Goal: Transaction & Acquisition: Purchase product/service

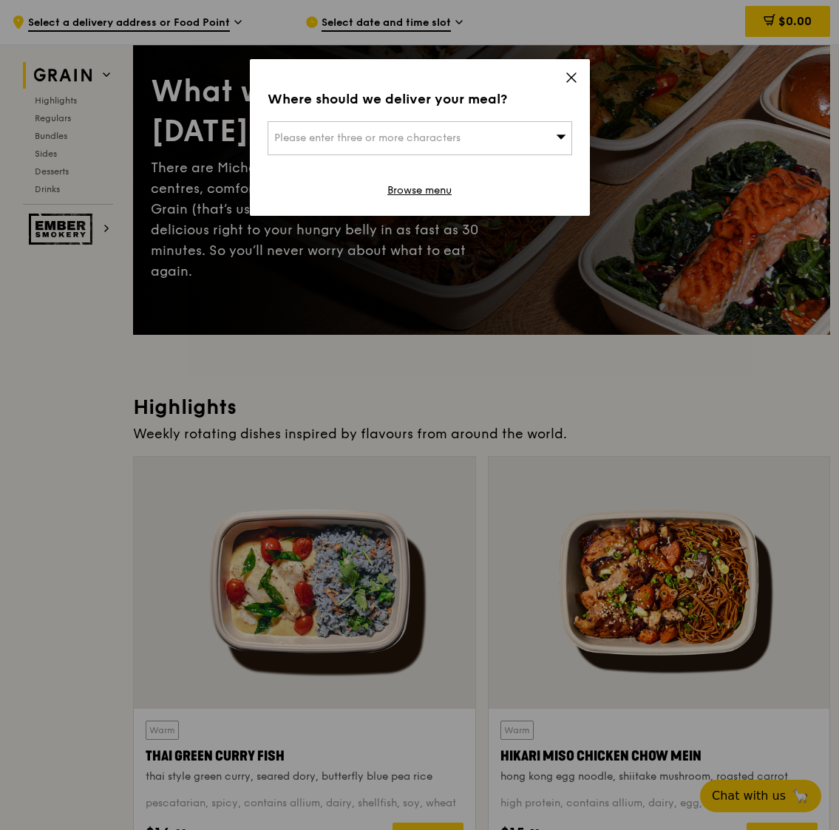
scroll to position [141, 0]
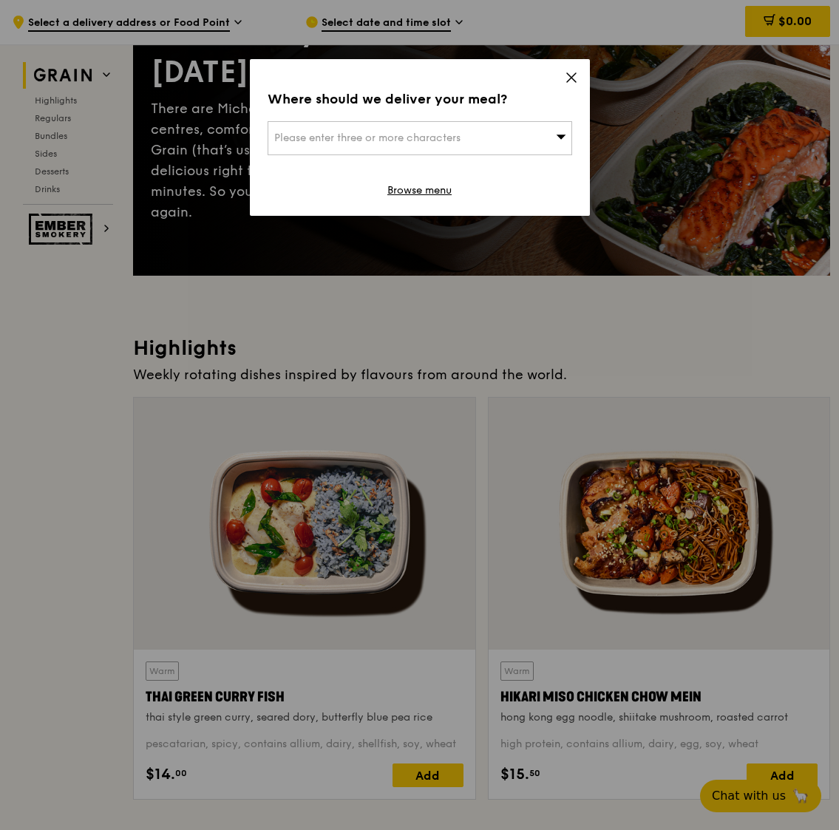
click at [533, 135] on div "Please enter three or more characters" at bounding box center [420, 138] width 305 height 34
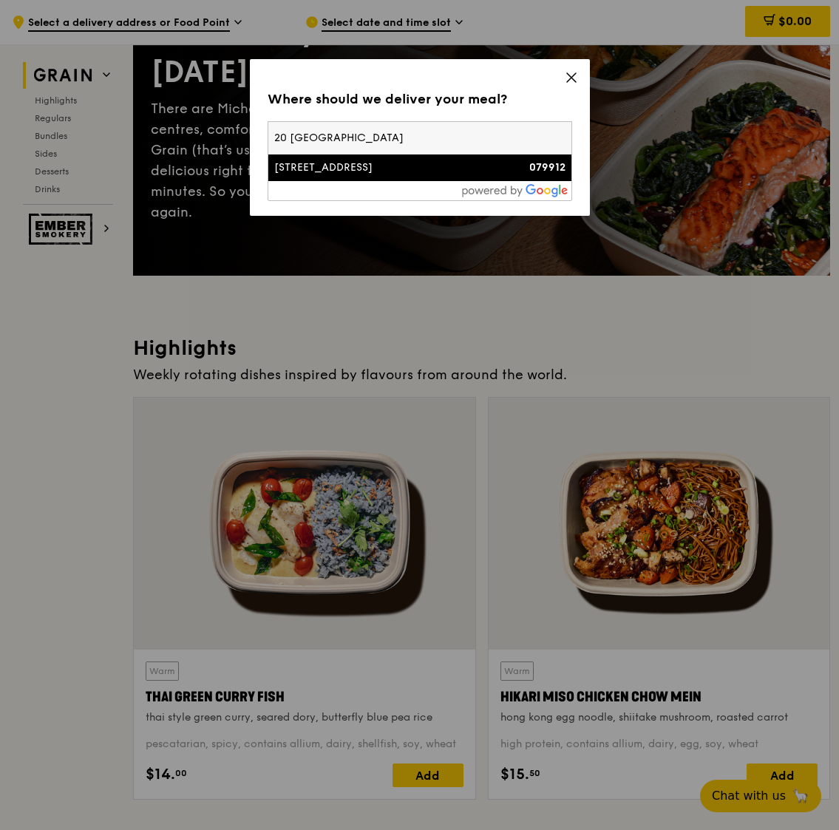
type input "20 [GEOGRAPHIC_DATA]"
click at [478, 166] on div "[STREET_ADDRESS]" at bounding box center [383, 167] width 219 height 15
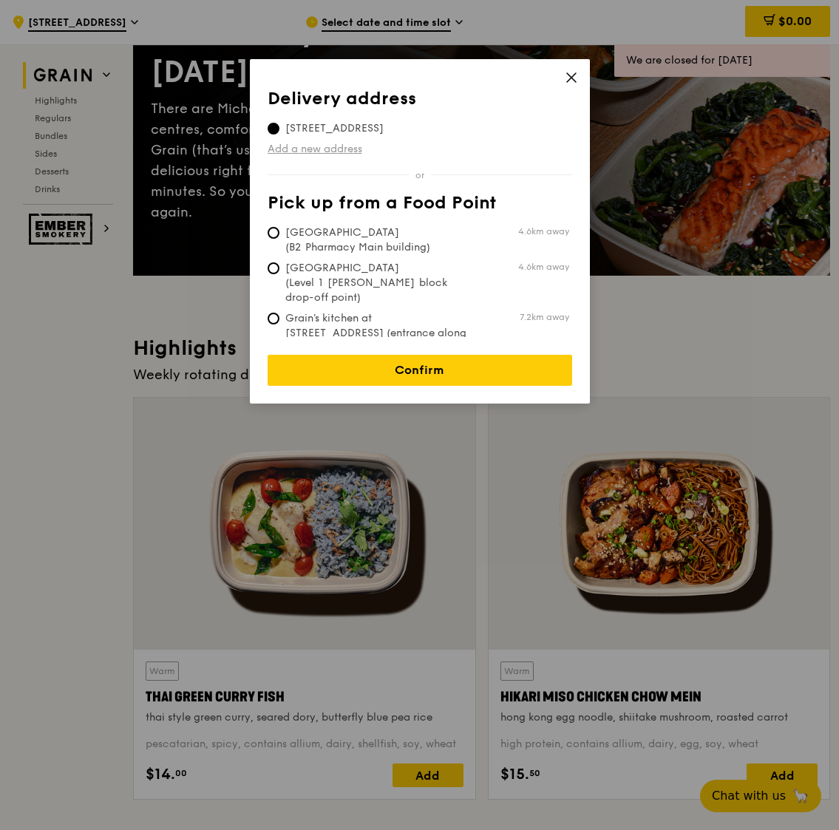
click at [353, 148] on link "Add a new address" at bounding box center [420, 149] width 305 height 15
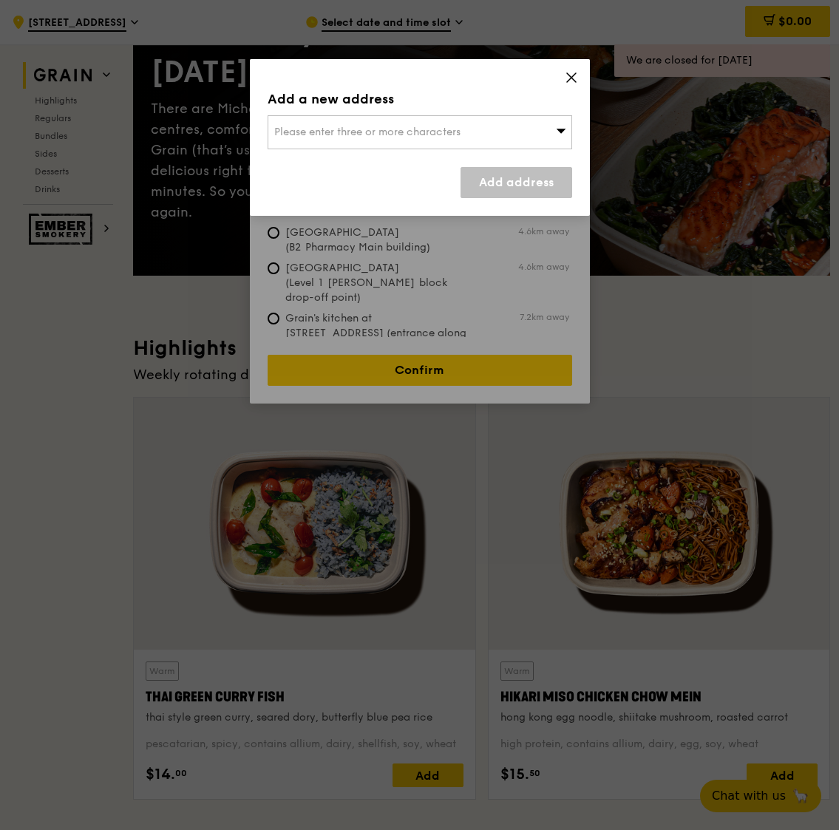
click at [387, 127] on span "Please enter three or more characters" at bounding box center [367, 132] width 186 height 13
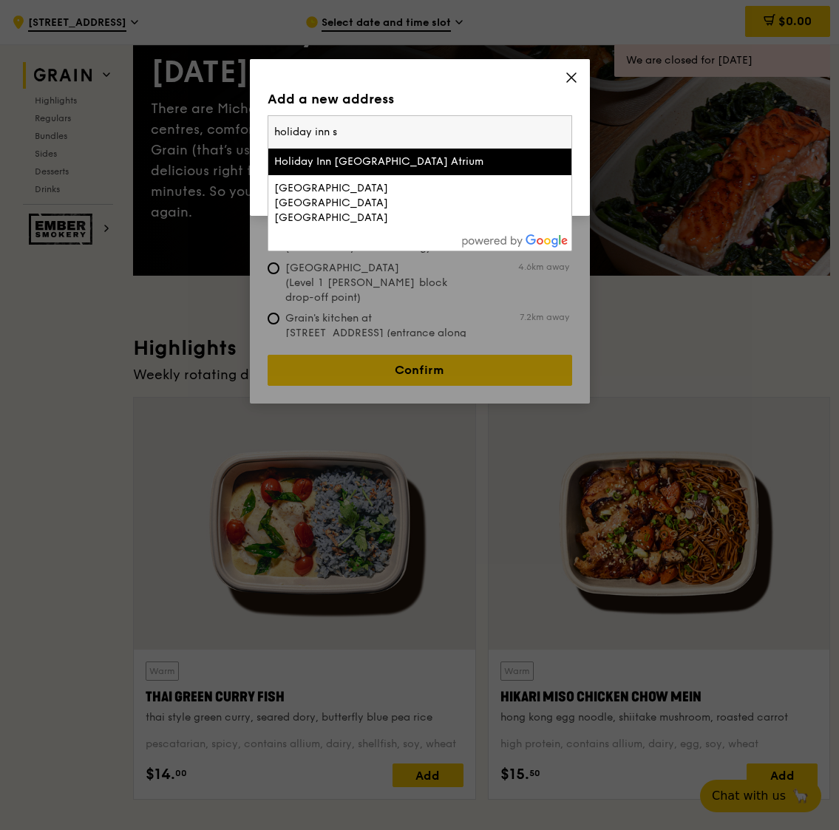
type input "holiday inn s"
click at [373, 163] on div "Holiday Inn [GEOGRAPHIC_DATA] Atrium" at bounding box center [383, 161] width 219 height 15
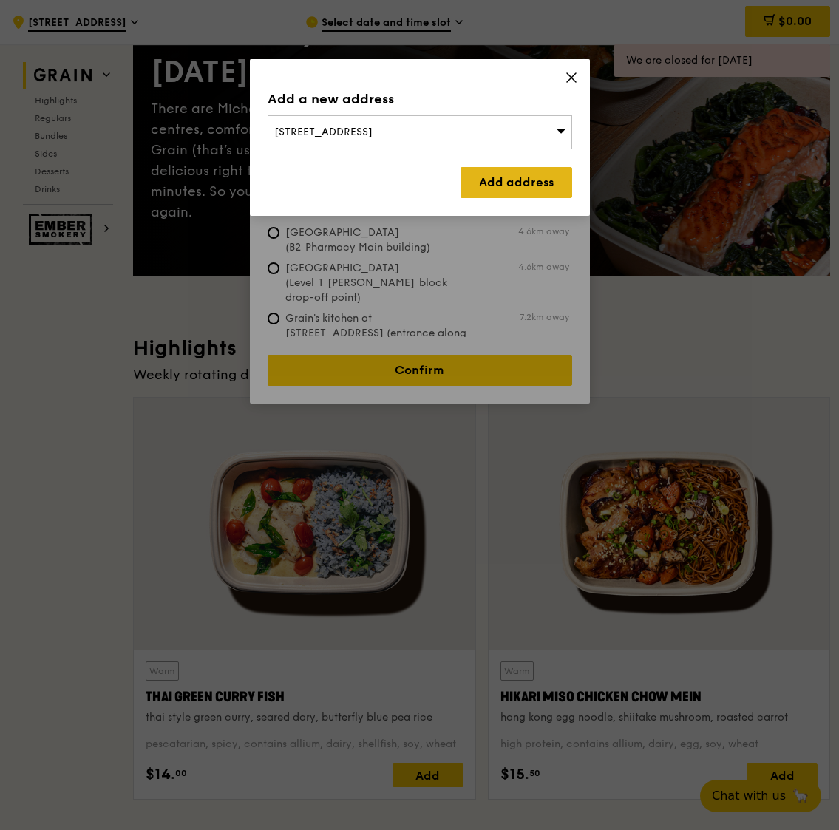
click at [496, 175] on link "Add address" at bounding box center [517, 182] width 112 height 31
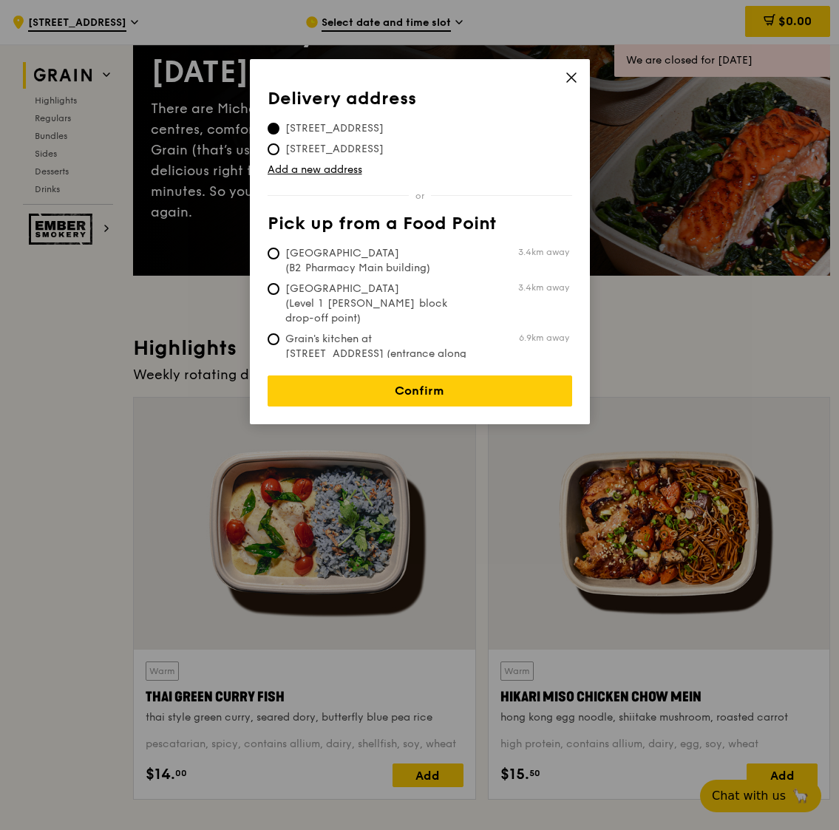
click at [452, 299] on span "[GEOGRAPHIC_DATA] (Level 1 [PERSON_NAME] block drop-off point)" at bounding box center [378, 304] width 220 height 44
click at [279, 295] on input "[GEOGRAPHIC_DATA] (Level 1 [PERSON_NAME] block drop-off point) 3.4km away" at bounding box center [274, 289] width 12 height 12
radio input "true"
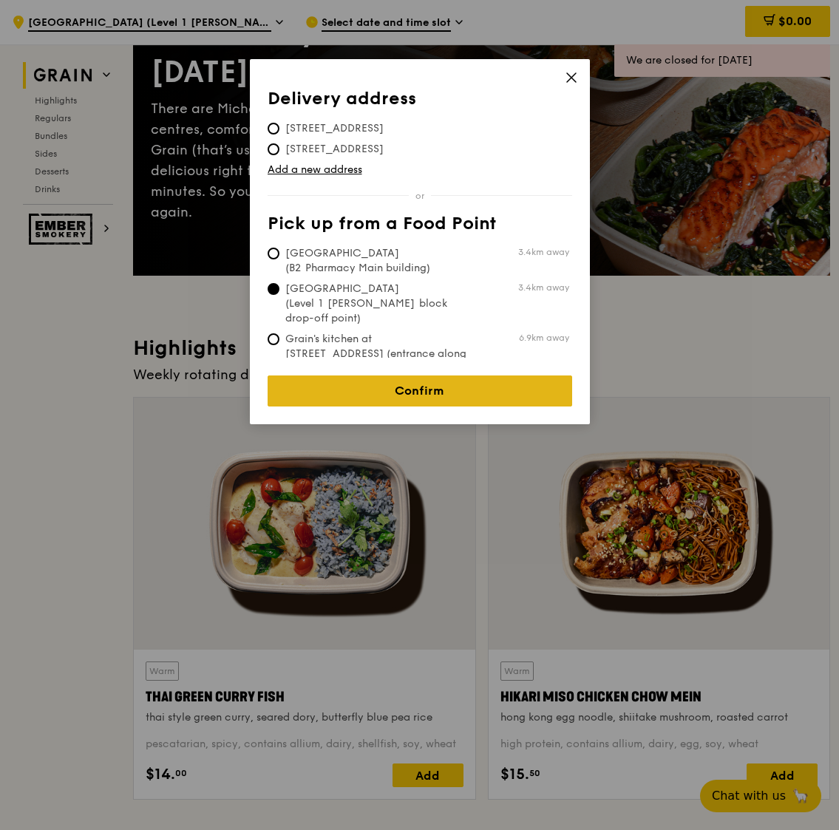
click at [412, 384] on link "Confirm" at bounding box center [420, 391] width 305 height 31
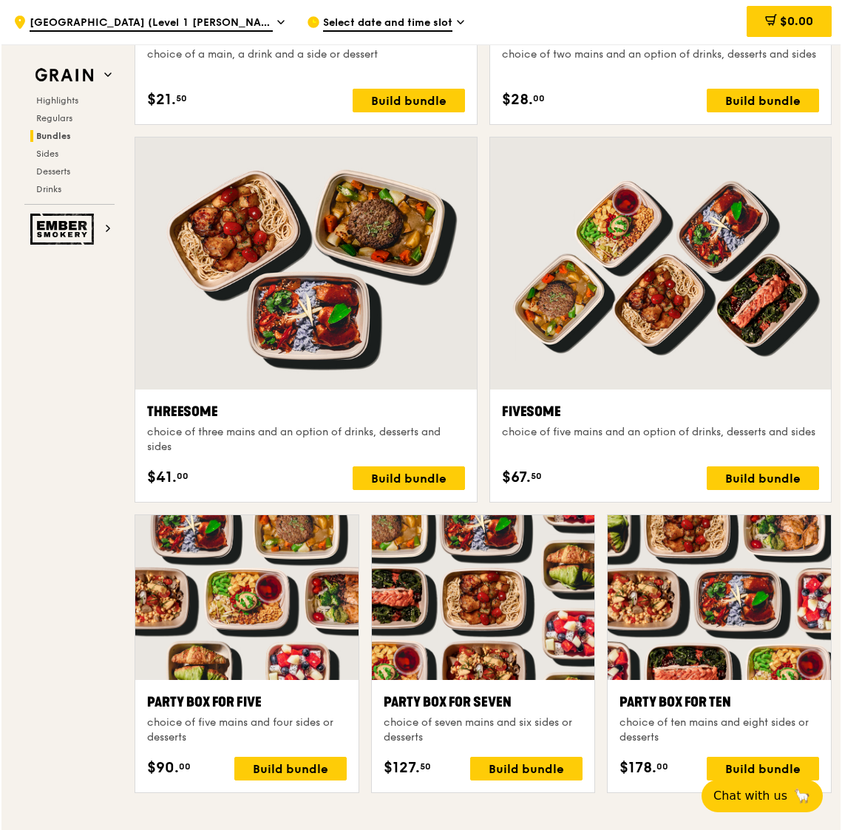
scroll to position [2457, 0]
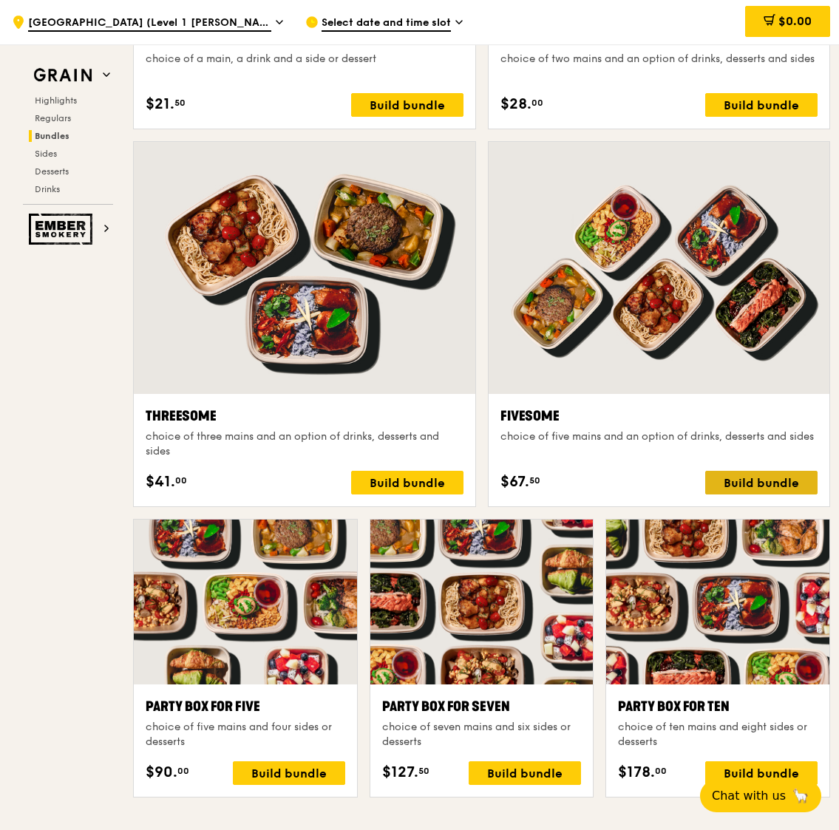
click at [727, 483] on div "Build bundle" at bounding box center [761, 483] width 112 height 24
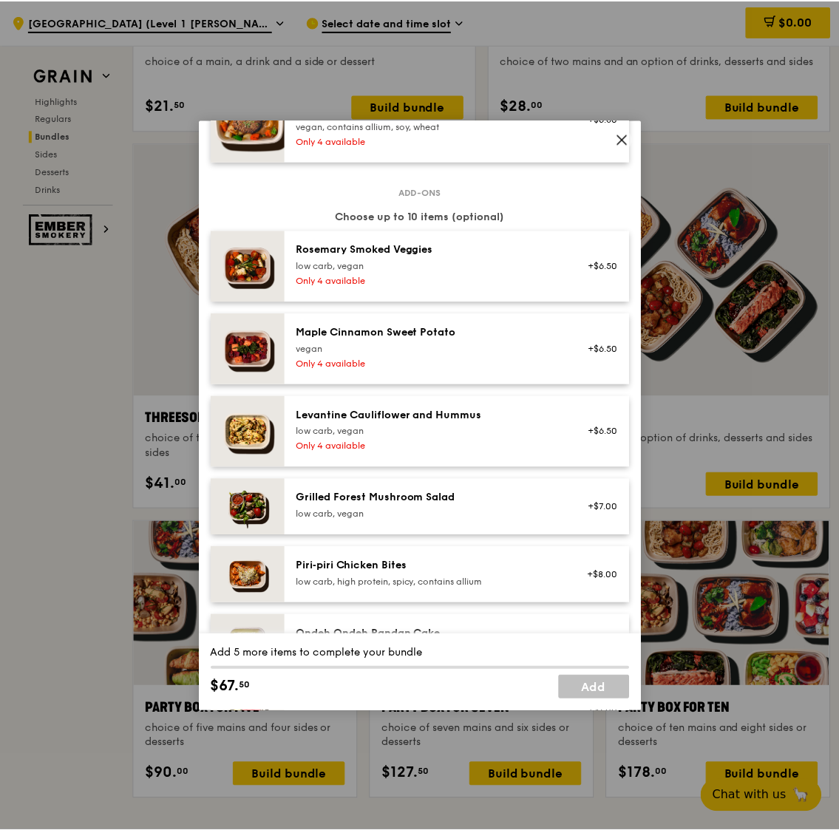
scroll to position [852, 0]
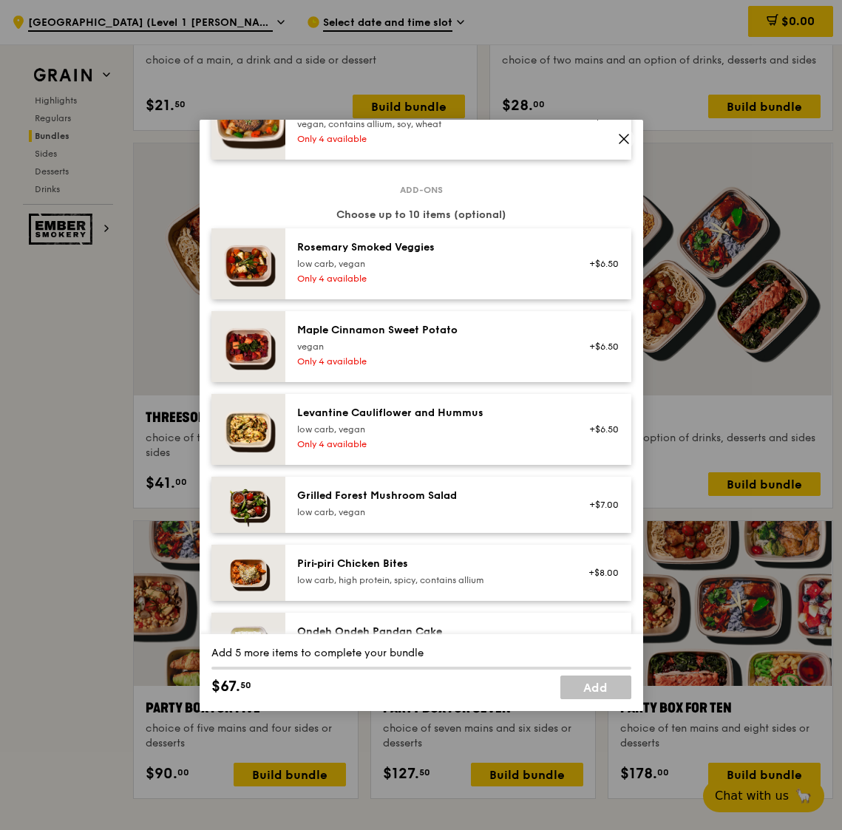
click at [622, 138] on icon at bounding box center [623, 139] width 9 height 9
